Goal: Information Seeking & Learning: Learn about a topic

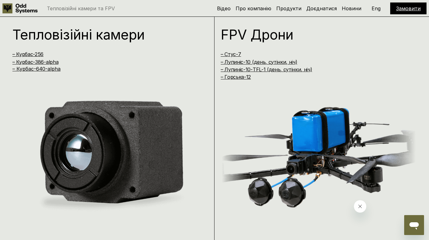
scroll to position [479, 0]
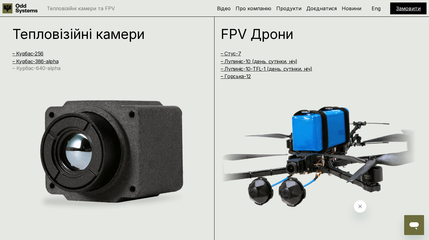
click at [49, 69] on link "– Курбас-640-alpha" at bounding box center [36, 68] width 48 height 6
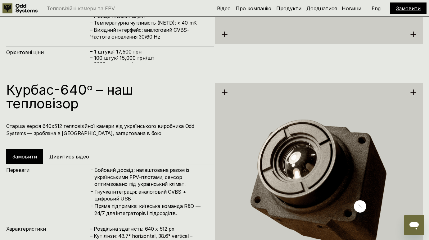
scroll to position [1177, 0]
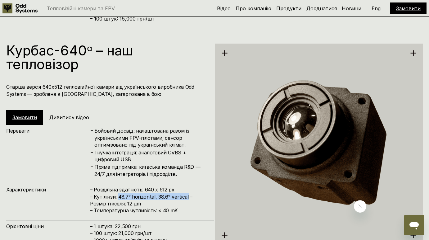
drag, startPoint x: 118, startPoint y: 196, endPoint x: 185, endPoint y: 196, distance: 67.7
click at [185, 196] on h4 "– Роздільна здатність: 640 x 512 px – Кут лінзи: 48.7° horizontal, 38.6° vertic…" at bounding box center [149, 200] width 118 height 28
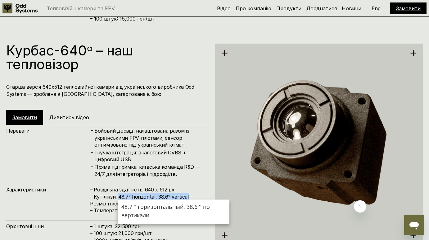
copy h4 "48.7° horizontal, 38.6° vertical"
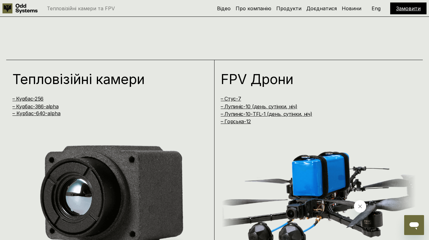
scroll to position [432, 0]
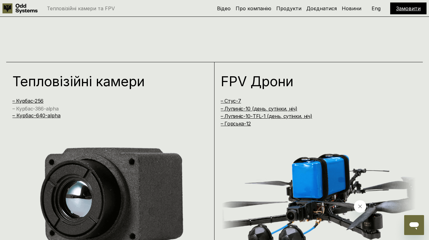
click at [45, 107] on link "– Курбас-386-alpha" at bounding box center [35, 108] width 46 height 6
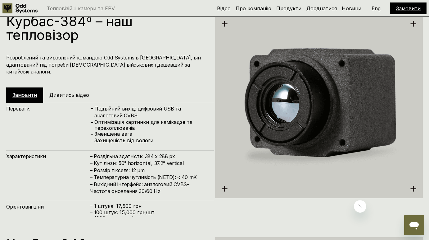
scroll to position [986, 0]
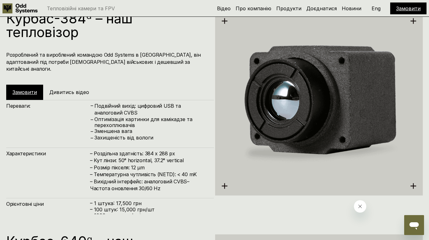
scroll to position [432, 0]
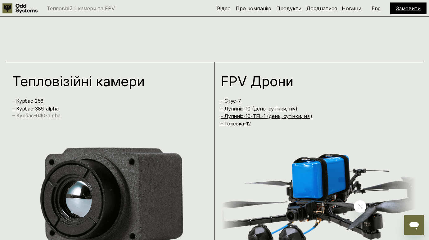
click at [52, 117] on link "– Курбас-640-alpha" at bounding box center [36, 115] width 48 height 6
